Goal: Information Seeking & Learning: Learn about a topic

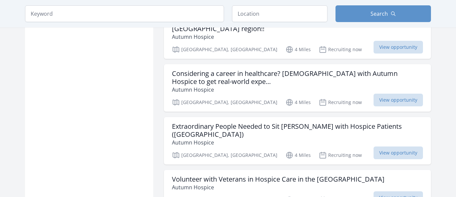
scroll to position [771, 0]
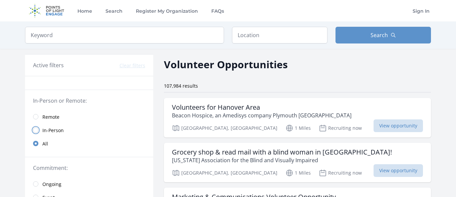
click at [36, 128] on input "radio" at bounding box center [35, 129] width 5 height 5
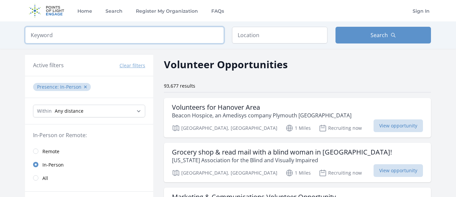
click at [124, 35] on input "search" at bounding box center [124, 35] width 199 height 17
type input "n"
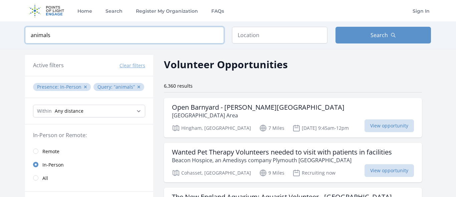
type input "animals"
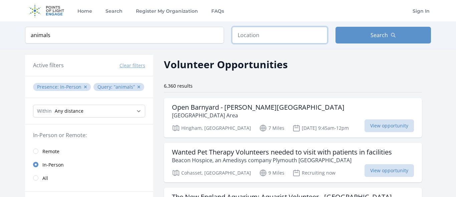
click at [308, 35] on input "text" at bounding box center [279, 35] width 95 height 17
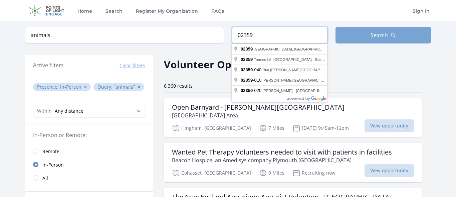
type input "02359"
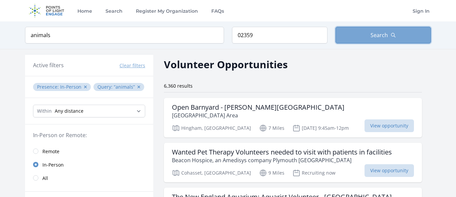
click at [391, 36] on icon "button" at bounding box center [392, 34] width 5 height 5
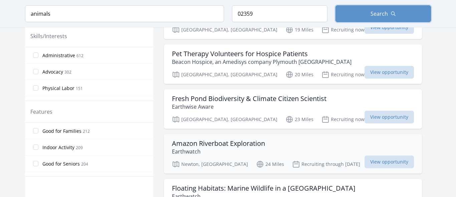
scroll to position [320, 0]
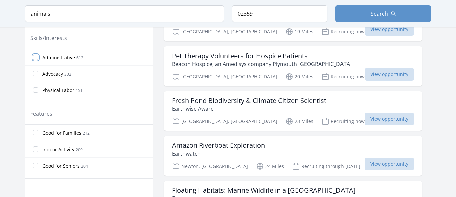
click at [36, 55] on input "Administrative 612" at bounding box center [35, 56] width 5 height 5
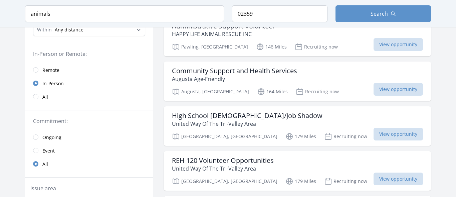
scroll to position [0, 0]
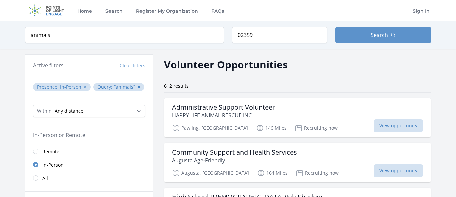
click at [36, 147] on link "Remote" at bounding box center [89, 150] width 128 height 13
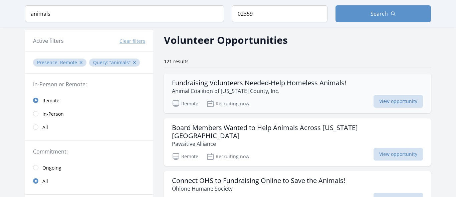
scroll to position [26, 0]
